Goal: Navigation & Orientation: Find specific page/section

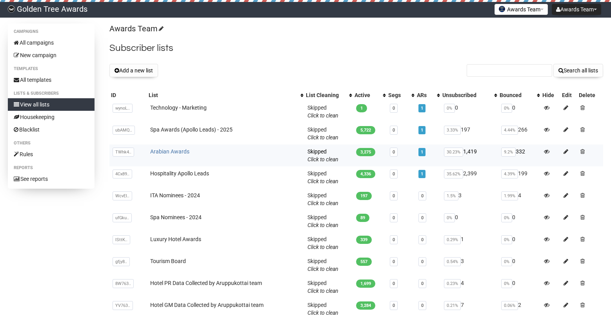
click at [172, 154] on link "Arabian Awards" at bounding box center [169, 152] width 39 height 6
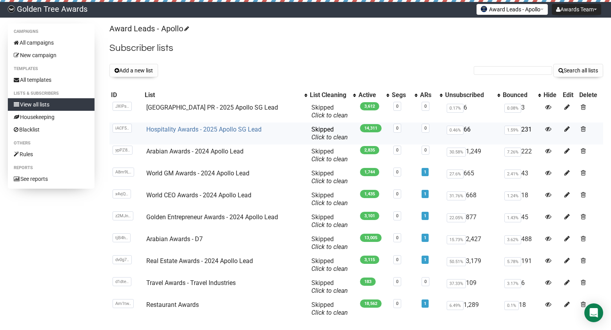
click at [192, 130] on link "Hospitality Awards - 2025 Apollo SG Lead" at bounding box center [203, 129] width 115 height 7
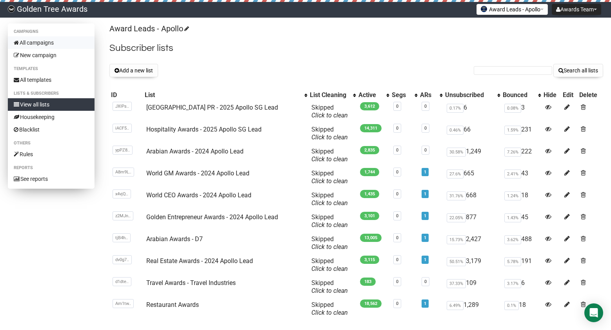
click at [46, 46] on link "All campaigns" at bounding box center [51, 42] width 87 height 13
